Goal: Task Accomplishment & Management: Complete application form

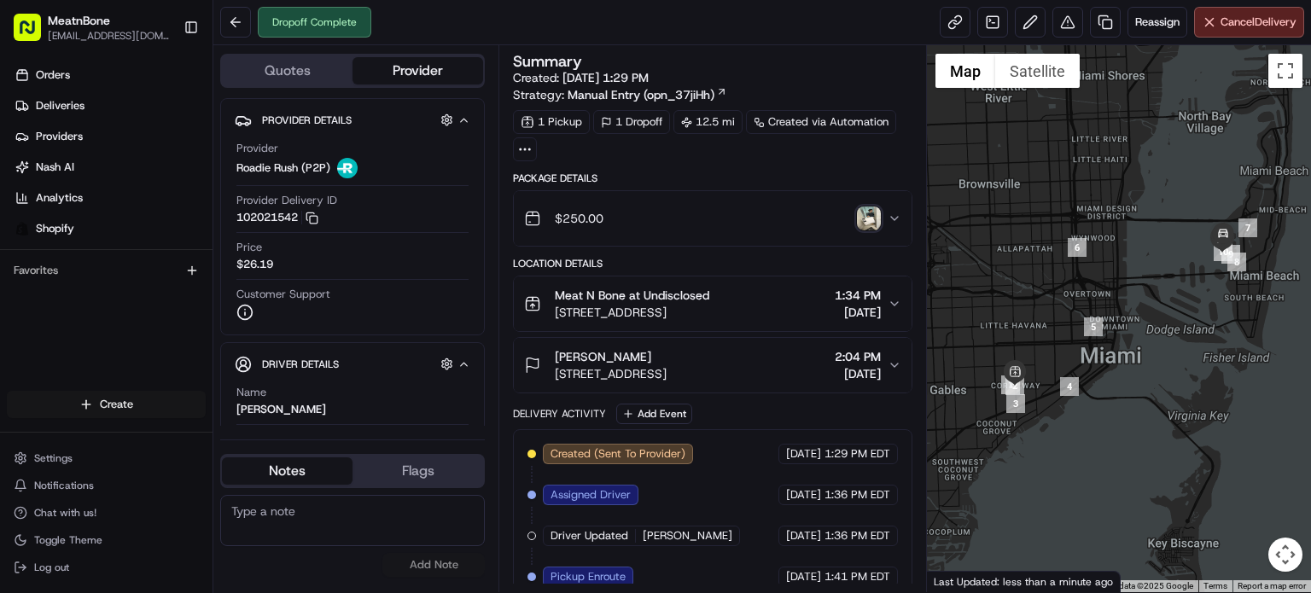
click at [134, 418] on html "MeatnBone [EMAIL_ADDRESS][DOMAIN_NAME] Toggle Sidebar Orders Deliveries Provide…" at bounding box center [655, 296] width 1311 height 593
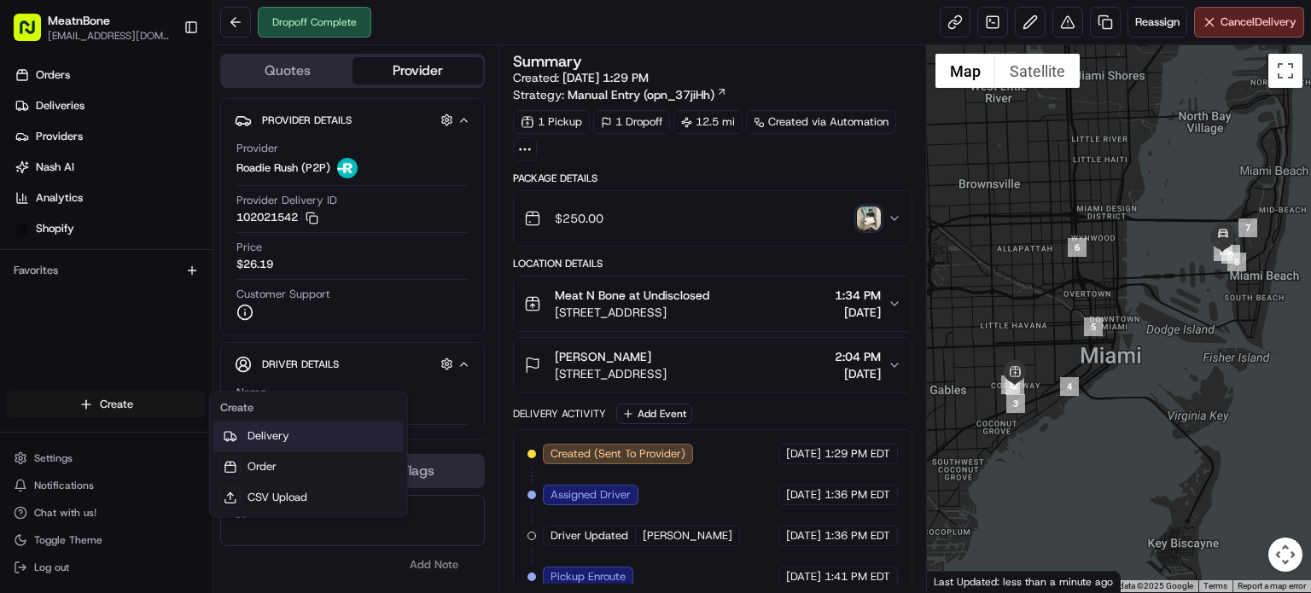
click at [371, 441] on link "Delivery" at bounding box center [308, 436] width 190 height 31
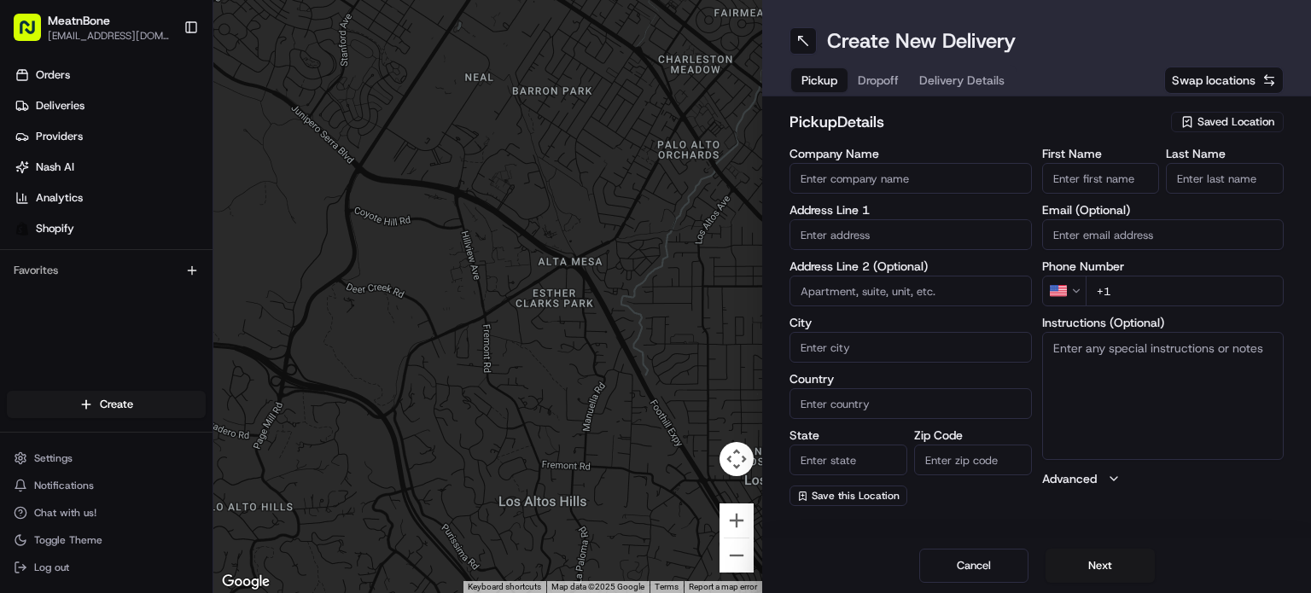
click at [1235, 115] on span "Saved Location" at bounding box center [1236, 121] width 77 height 15
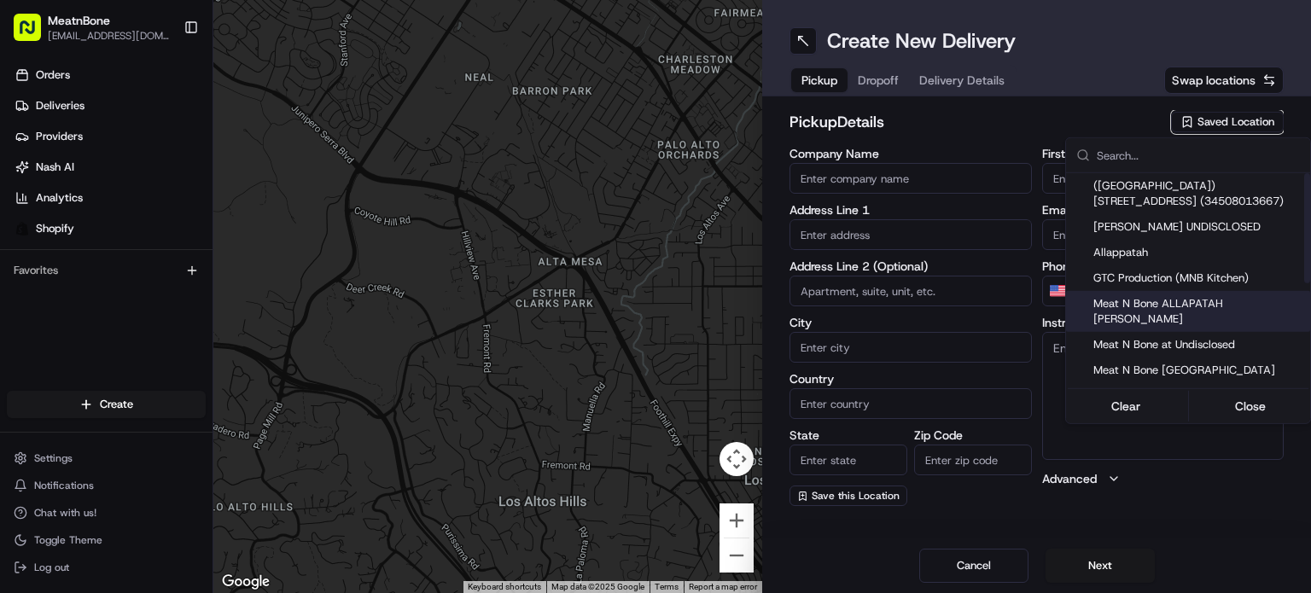
click at [1206, 300] on span "Meat N Bone ALLAPATAH [PERSON_NAME]" at bounding box center [1199, 311] width 210 height 31
type input "Meat N Bone ALLAPATAH [PERSON_NAME]"
type input "[STREET_ADDRESS]"
type input "[GEOGRAPHIC_DATA]"
type input "US"
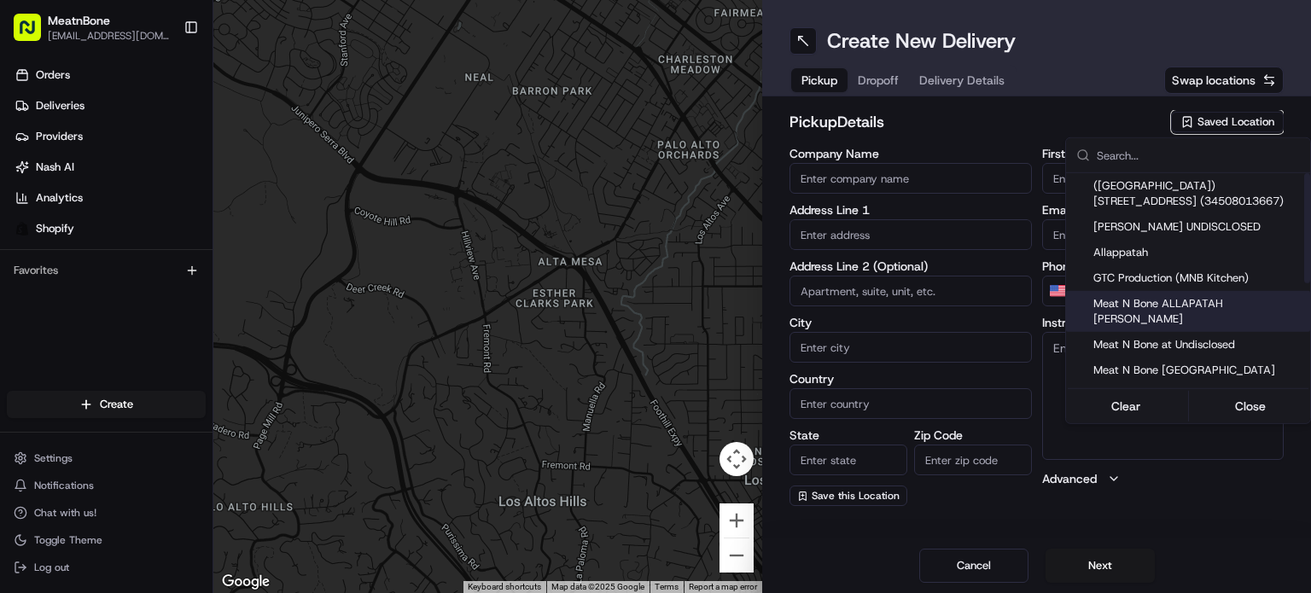
type input "FL"
type input "33142"
type input "[PERSON_NAME]"
type input "bello"
type input "[PERSON_NAME][EMAIL_ADDRESS][DOMAIN_NAME]"
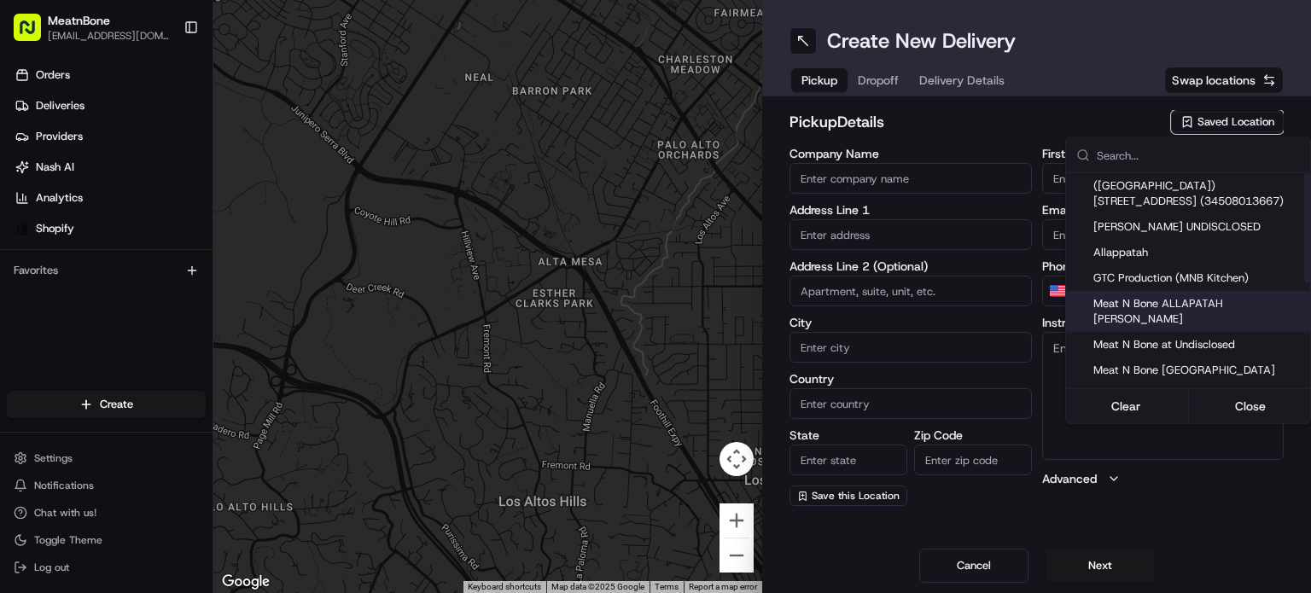
type input "[PHONE_NUMBER]"
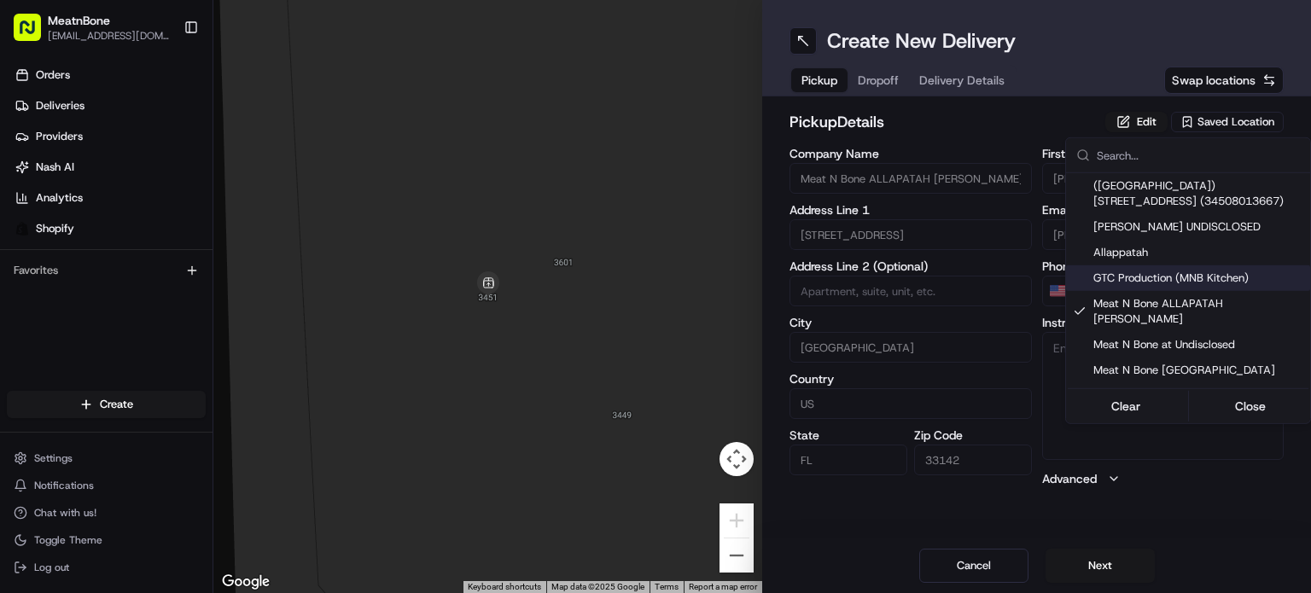
click at [891, 73] on html "MeatnBone [EMAIL_ADDRESS][DOMAIN_NAME] Toggle Sidebar Orders Deliveries Provide…" at bounding box center [655, 296] width 1311 height 593
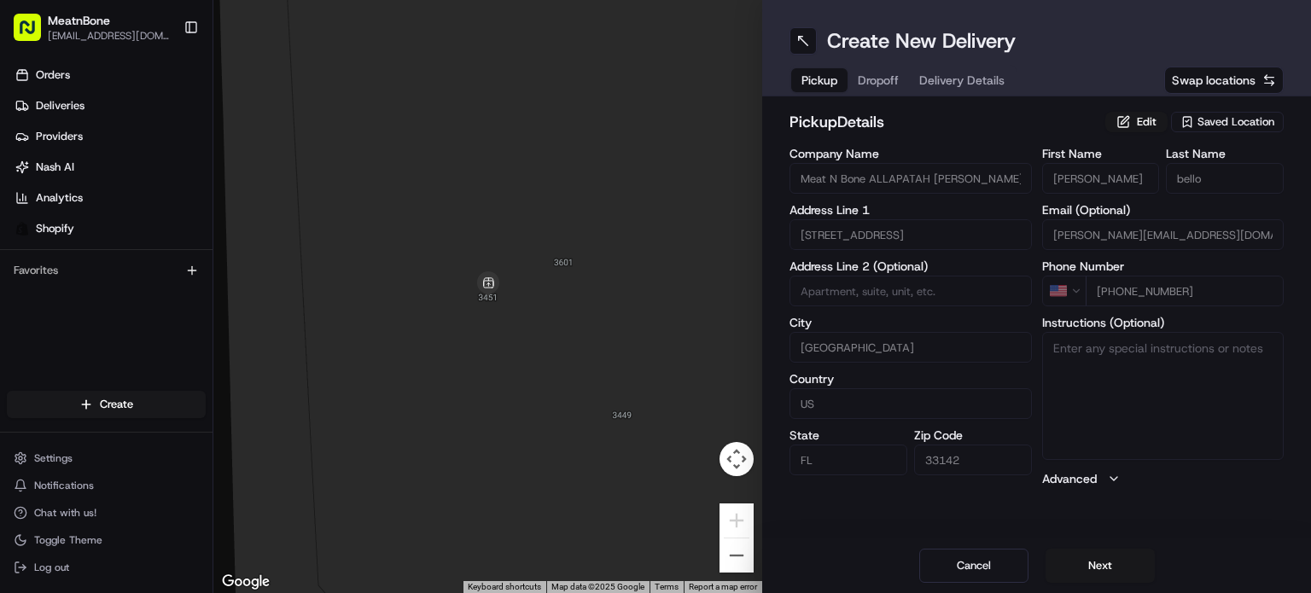
click at [891, 73] on span "Dropoff" at bounding box center [878, 80] width 41 height 17
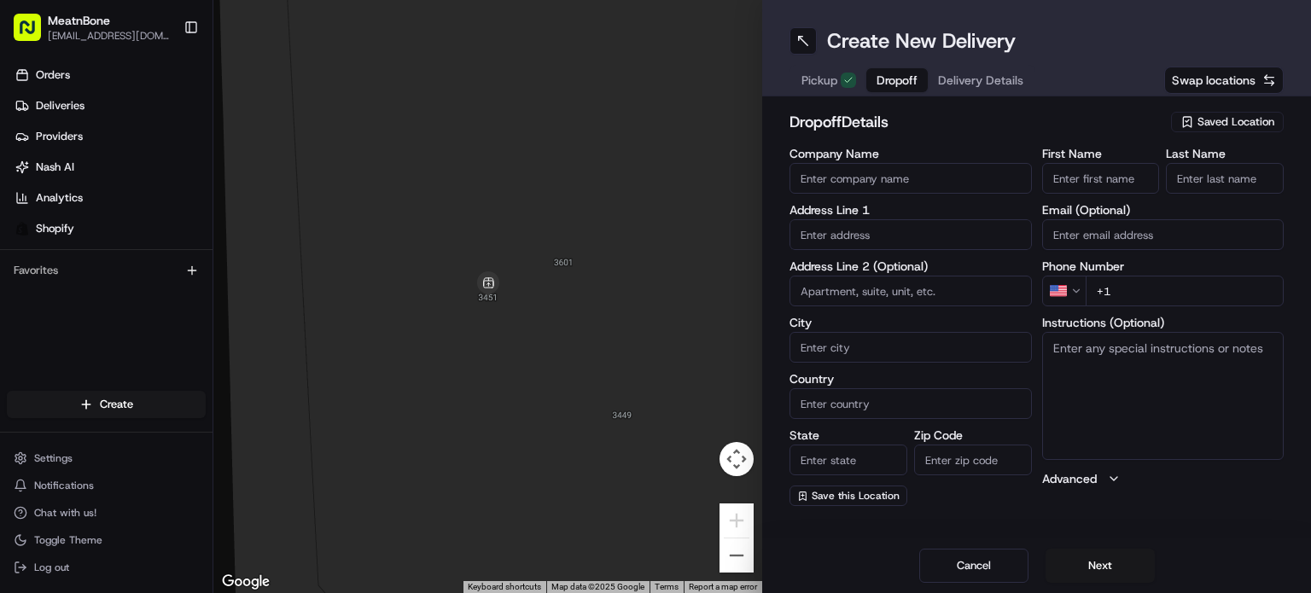
click at [861, 237] on input "text" at bounding box center [911, 234] width 242 height 31
paste input "[PERSON_NAME] [STREET_ADDRESS][PERSON_NAME] [PHONE_NUMBER]"
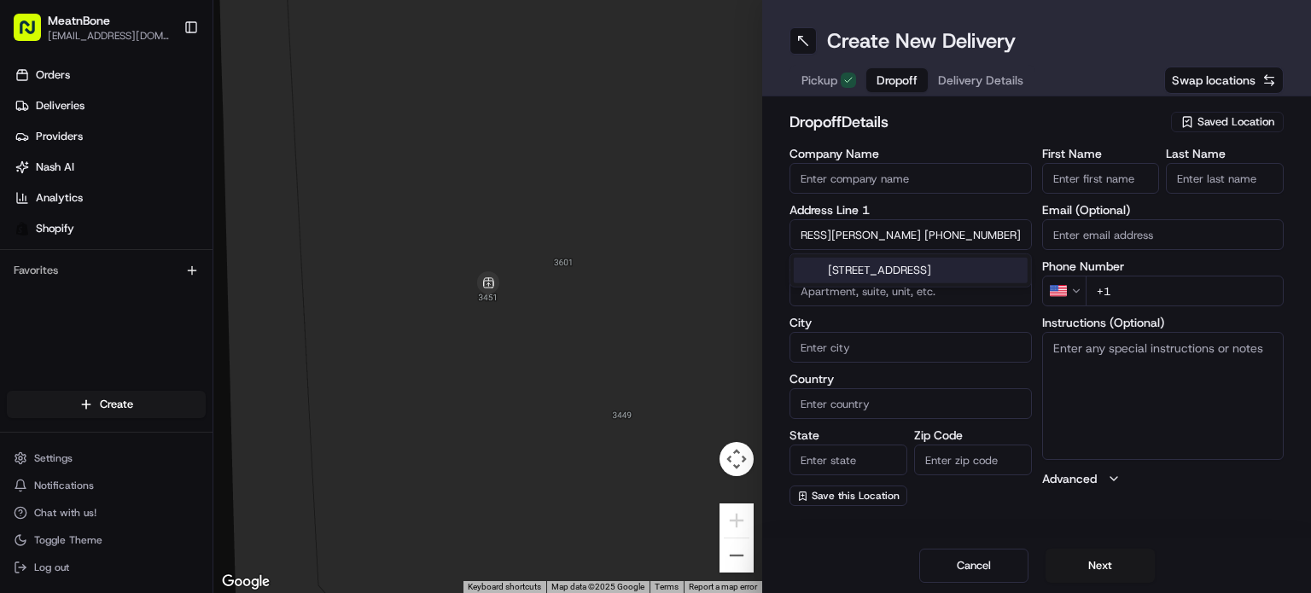
drag, startPoint x: 929, startPoint y: 237, endPoint x: 1026, endPoint y: 236, distance: 97.3
click at [1026, 236] on input "[PERSON_NAME] [STREET_ADDRESS][PERSON_NAME] [PHONE_NUMBER]" at bounding box center [911, 234] width 242 height 31
type input "[PERSON_NAME] [STREET_ADDRESS][PERSON_NAME]"
type input "[PHONE_NUMBER]"
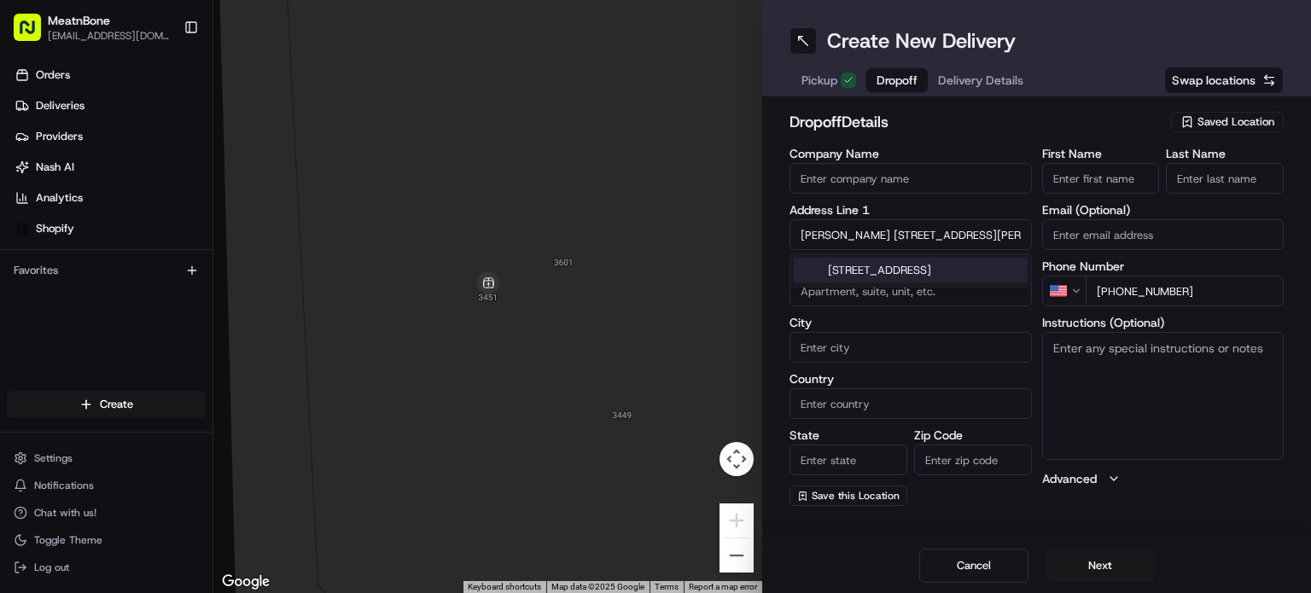
drag, startPoint x: 888, startPoint y: 237, endPoint x: 739, endPoint y: 250, distance: 149.1
click at [739, 250] on div "← Move left → Move right ↑ Move up ↓ Move down + Zoom in - Zoom out Home Jump l…" at bounding box center [762, 296] width 1098 height 593
type input "[STREET_ADDRESS]"
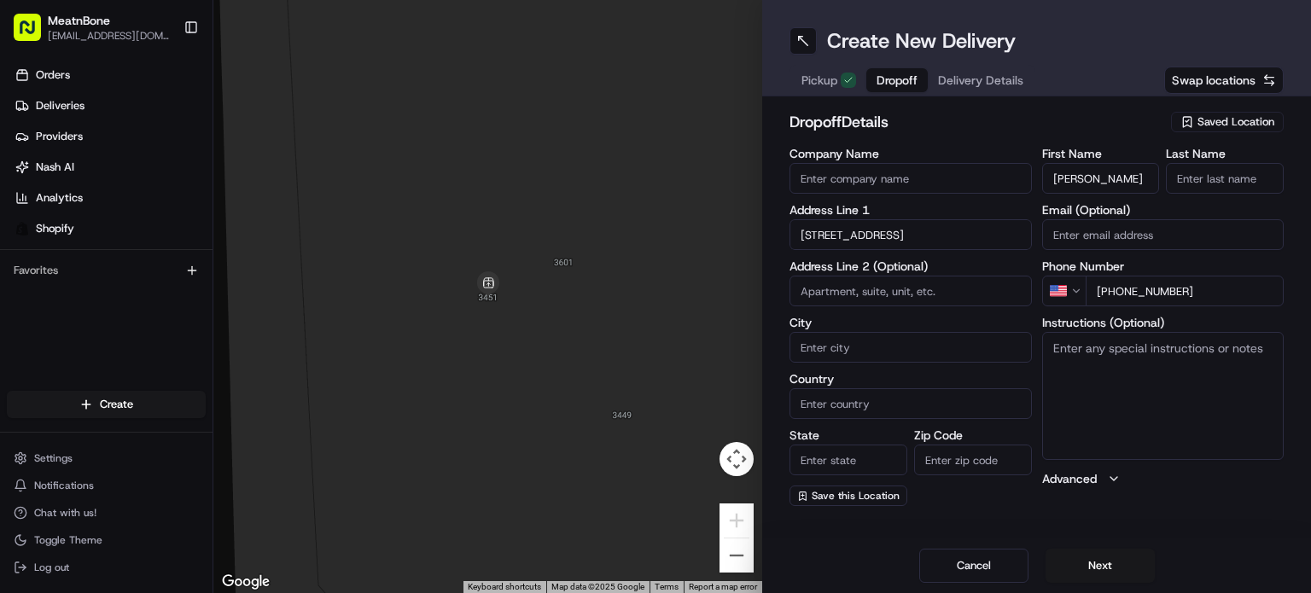
click at [1100, 174] on input "[PERSON_NAME]" at bounding box center [1102, 178] width 118 height 31
click at [1097, 175] on input "[PERSON_NAME]" at bounding box center [1102, 178] width 118 height 31
drag, startPoint x: 1093, startPoint y: 177, endPoint x: 1173, endPoint y: 168, distance: 80.7
click at [1173, 168] on div "First Name [PERSON_NAME] Last Name" at bounding box center [1164, 171] width 242 height 46
type input "[PERSON_NAME]"
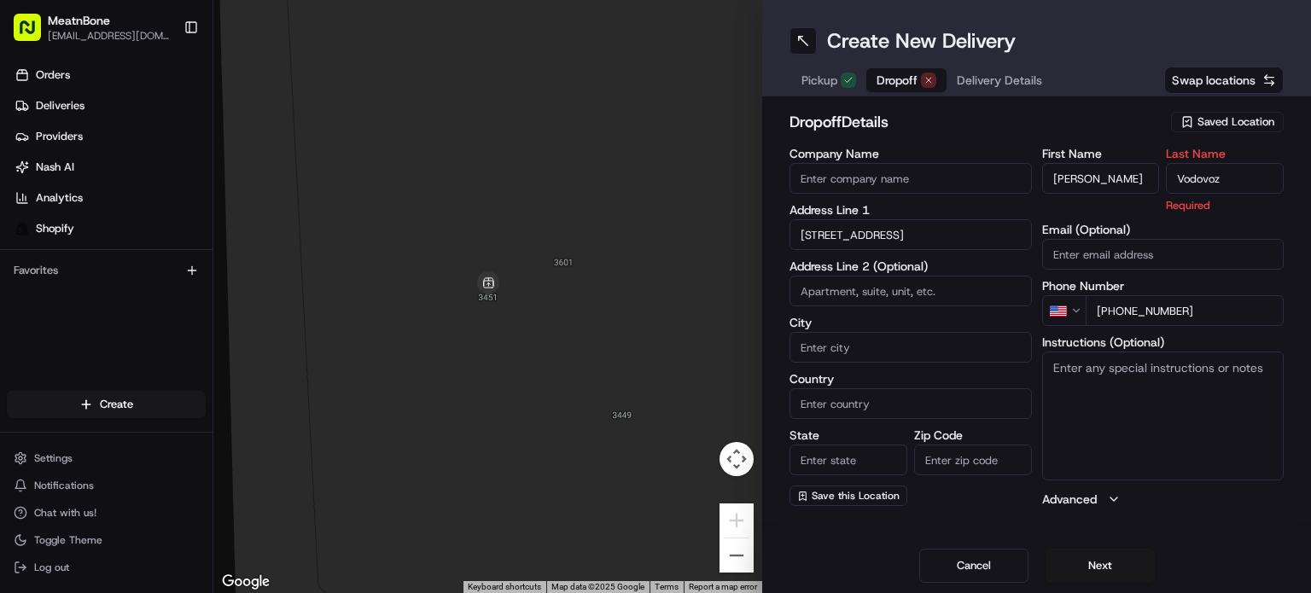
click at [1228, 178] on input "Vodovoz" at bounding box center [1225, 178] width 118 height 31
type input "Vodovoz"
click at [926, 248] on input "[STREET_ADDRESS]" at bounding box center [911, 234] width 242 height 31
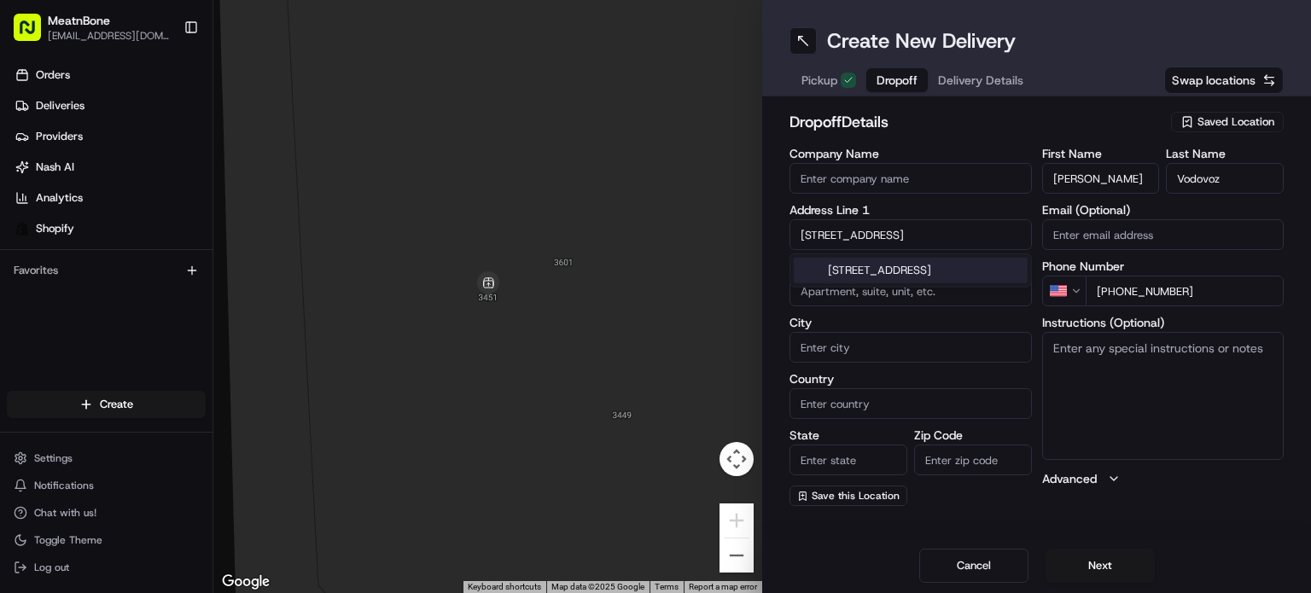
click at [941, 277] on div "[STREET_ADDRESS]" at bounding box center [911, 271] width 234 height 26
type input "[STREET_ADDRESS]"
type input "Key Biscayne"
type input "[GEOGRAPHIC_DATA]"
type input "FL"
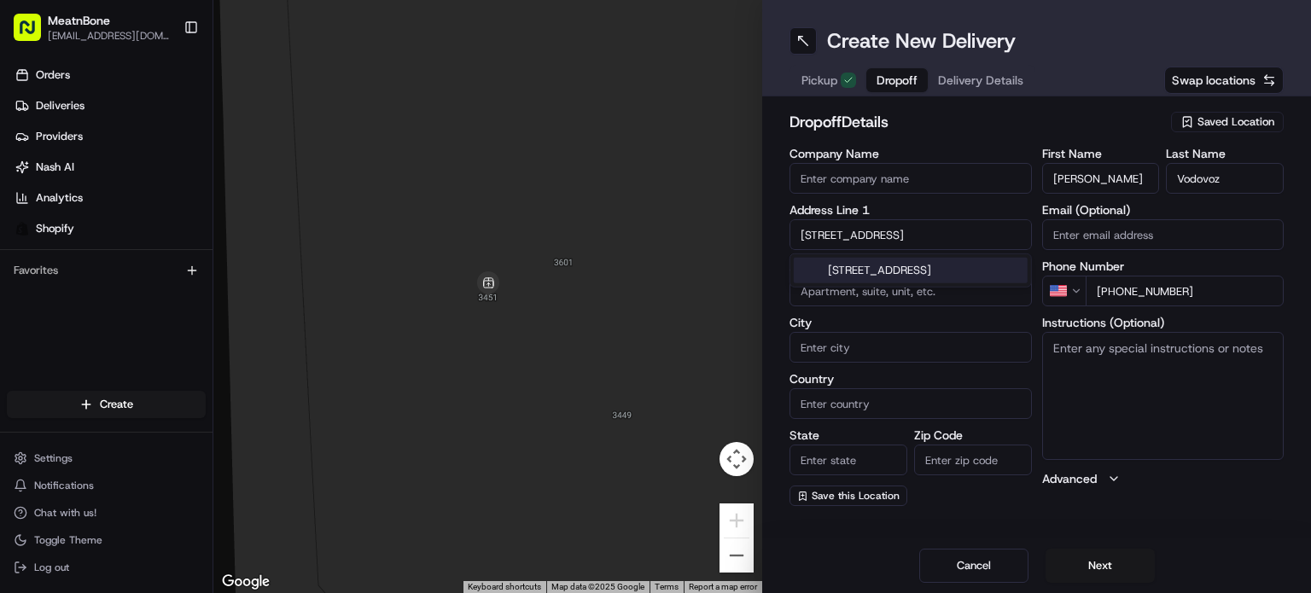
type input "33149"
type input "[STREET_ADDRESS]"
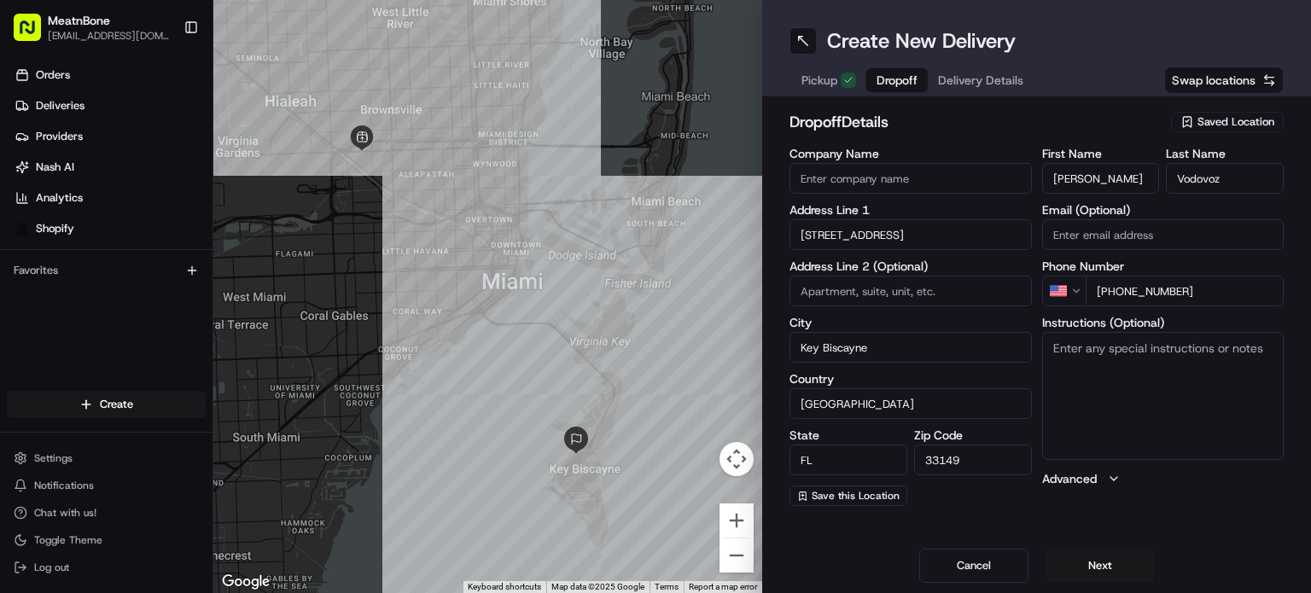
click at [1240, 404] on textarea "Instructions (Optional)" at bounding box center [1164, 396] width 242 height 128
type textarea "call customer upon arrival"
click at [1068, 568] on button "Next" at bounding box center [1100, 566] width 109 height 34
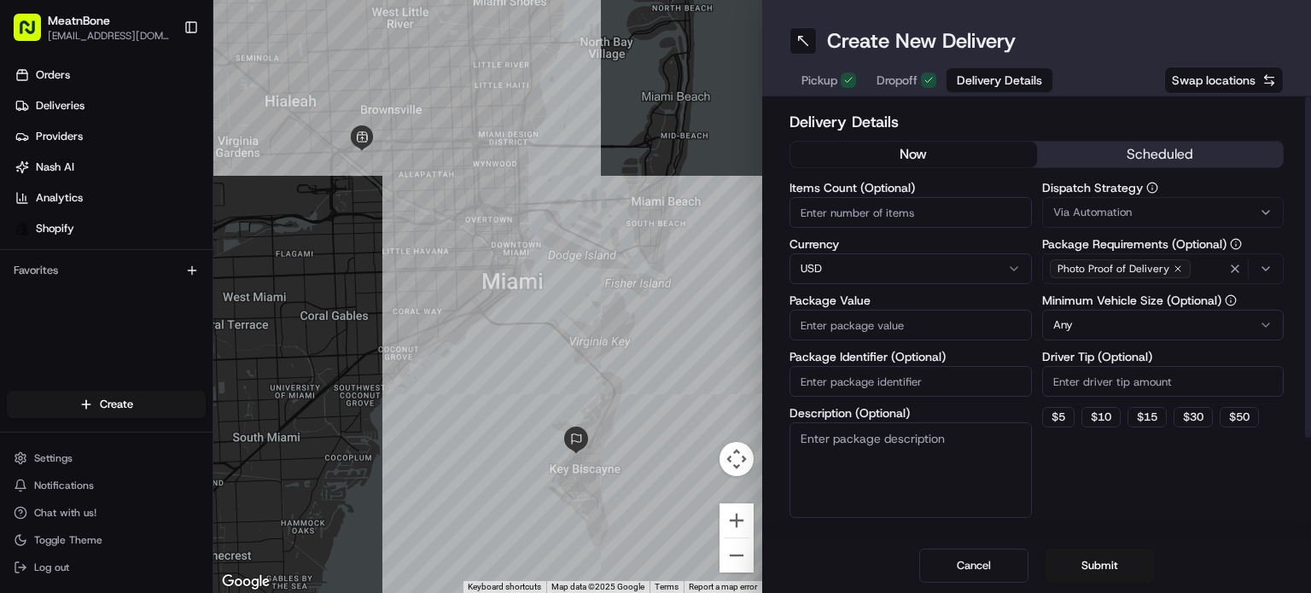
click at [918, 332] on input "Package Value" at bounding box center [911, 325] width 242 height 31
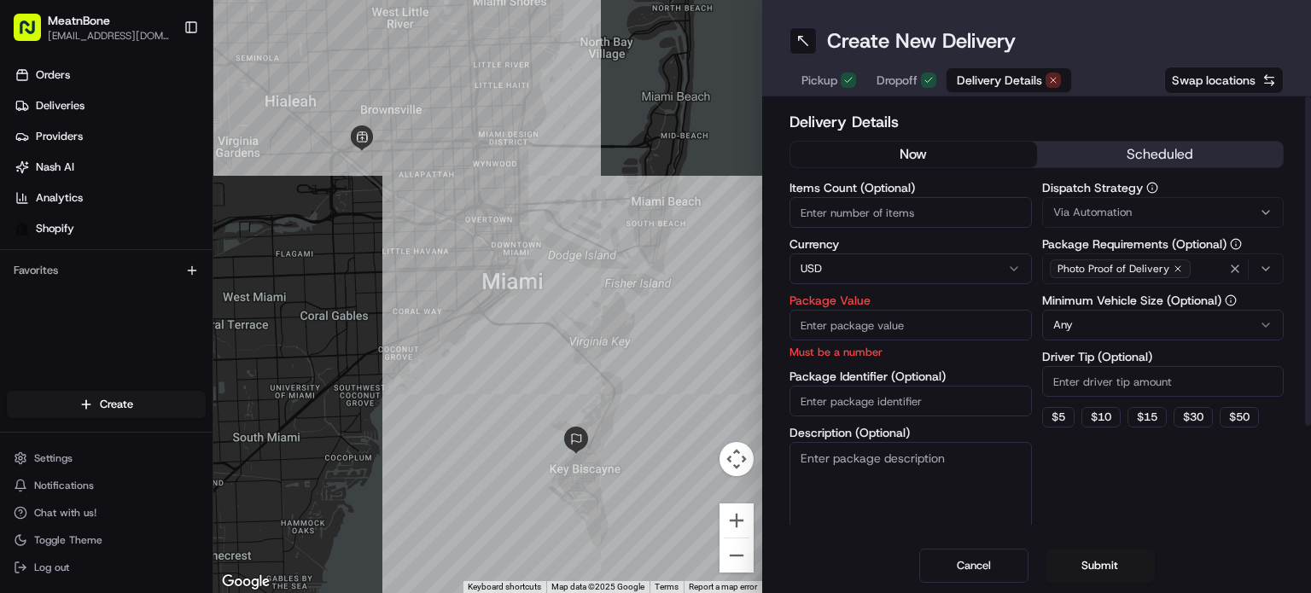
click at [881, 231] on div "Items Count (Optional) Currency USD Package Value Must be a number Package Iden…" at bounding box center [911, 360] width 242 height 356
click at [861, 214] on input "Items Count (Optional)" at bounding box center [911, 212] width 242 height 31
type input "6"
click at [883, 325] on input "Package Value" at bounding box center [911, 325] width 242 height 31
type input "250.00"
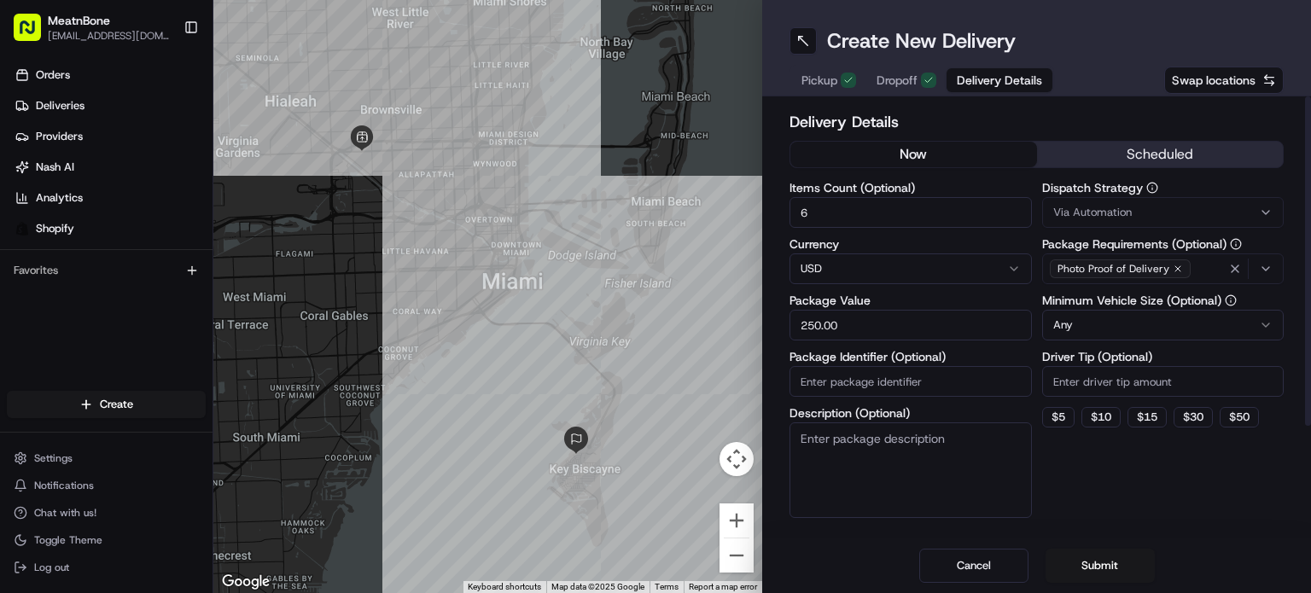
click at [897, 401] on div "Items Count (Optional) 6 Currency USD Package Value 250.00 Package Identifier (…" at bounding box center [911, 350] width 242 height 336
paste input "253219"
type input "253219"
click at [1161, 325] on html "MeatnBone [EMAIL_ADDRESS][DOMAIN_NAME] Toggle Sidebar Orders Deliveries Provide…" at bounding box center [655, 296] width 1311 height 593
click at [1083, 465] on div "Dispatch Strategy Via Automation Package Requirements (Optional) Photo Proof of…" at bounding box center [1164, 350] width 242 height 336
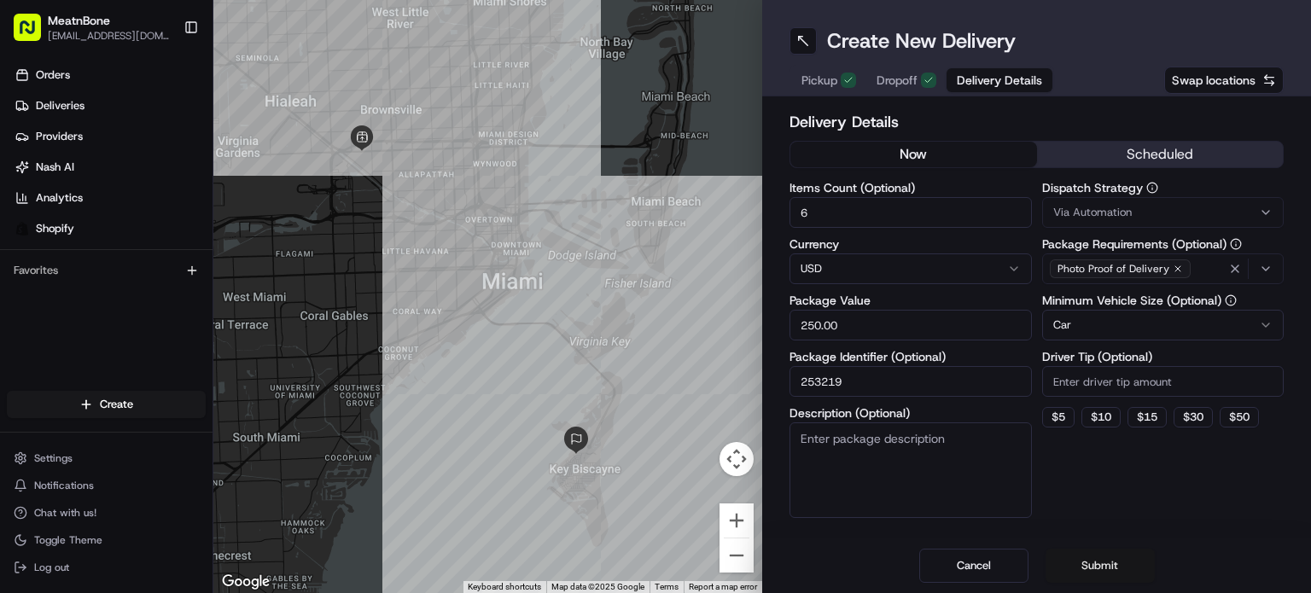
click at [1118, 570] on button "Submit" at bounding box center [1100, 566] width 109 height 34
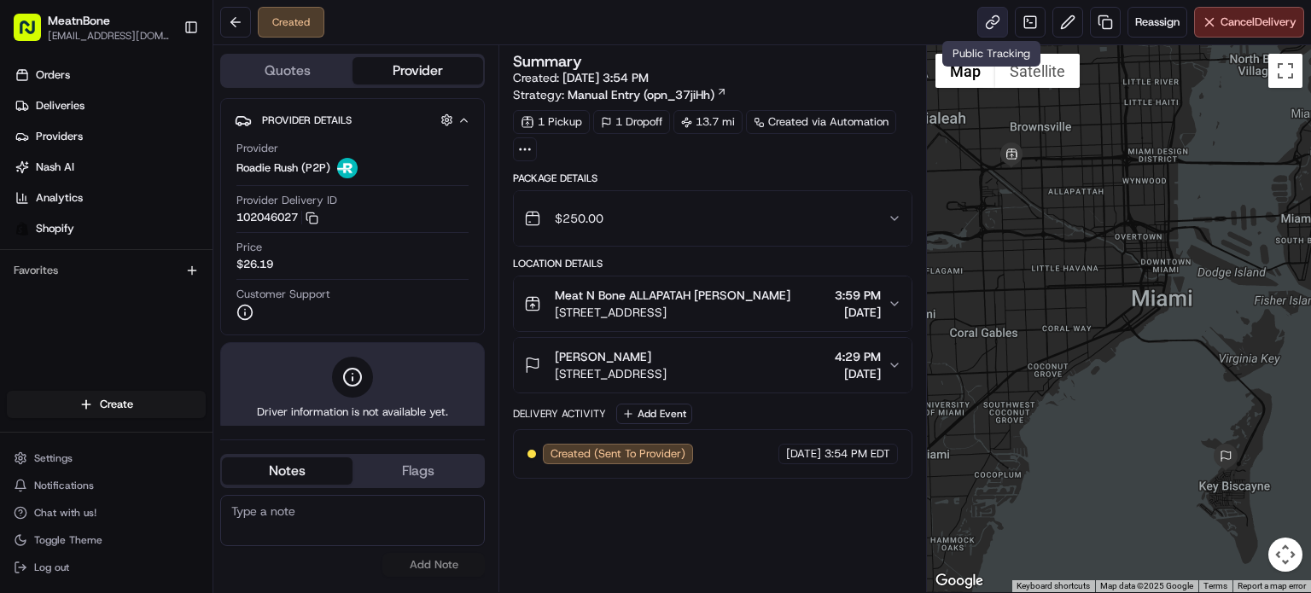
click at [979, 26] on link at bounding box center [993, 22] width 31 height 31
